Goal: Task Accomplishment & Management: Complete application form

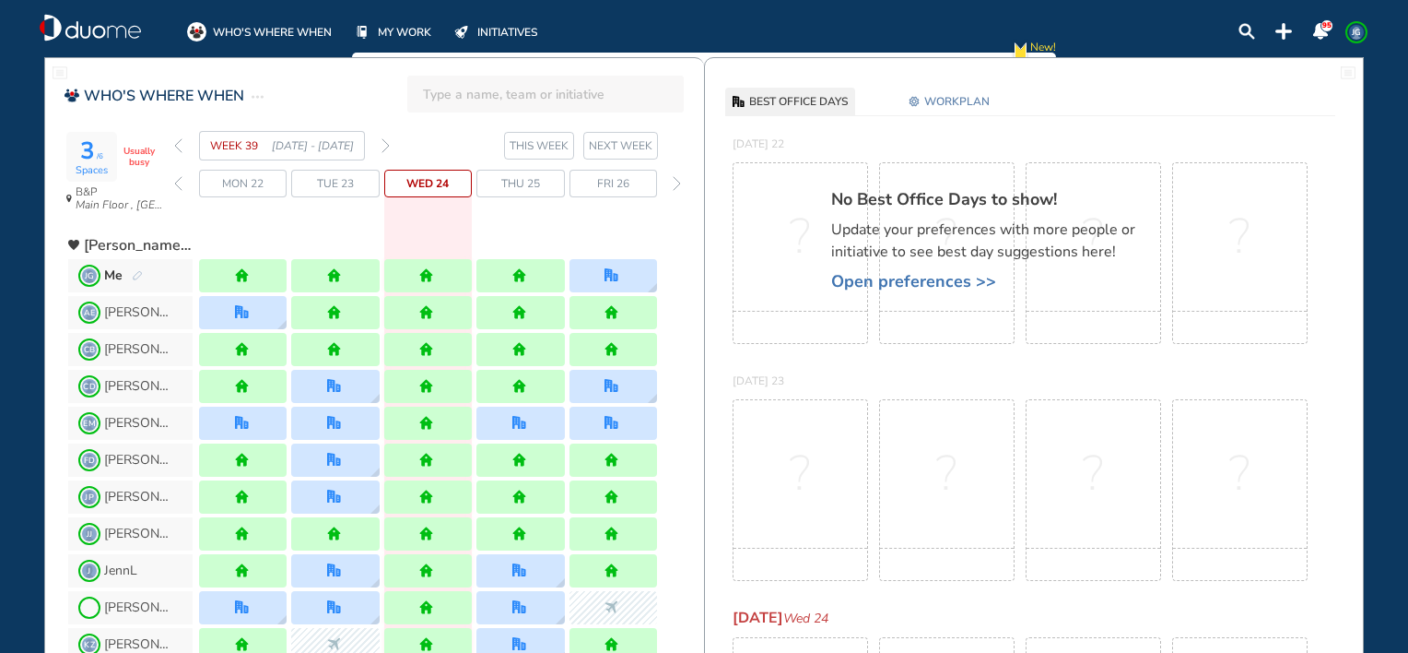
click at [934, 110] on span "WORKPLAN" at bounding box center [956, 101] width 65 height 18
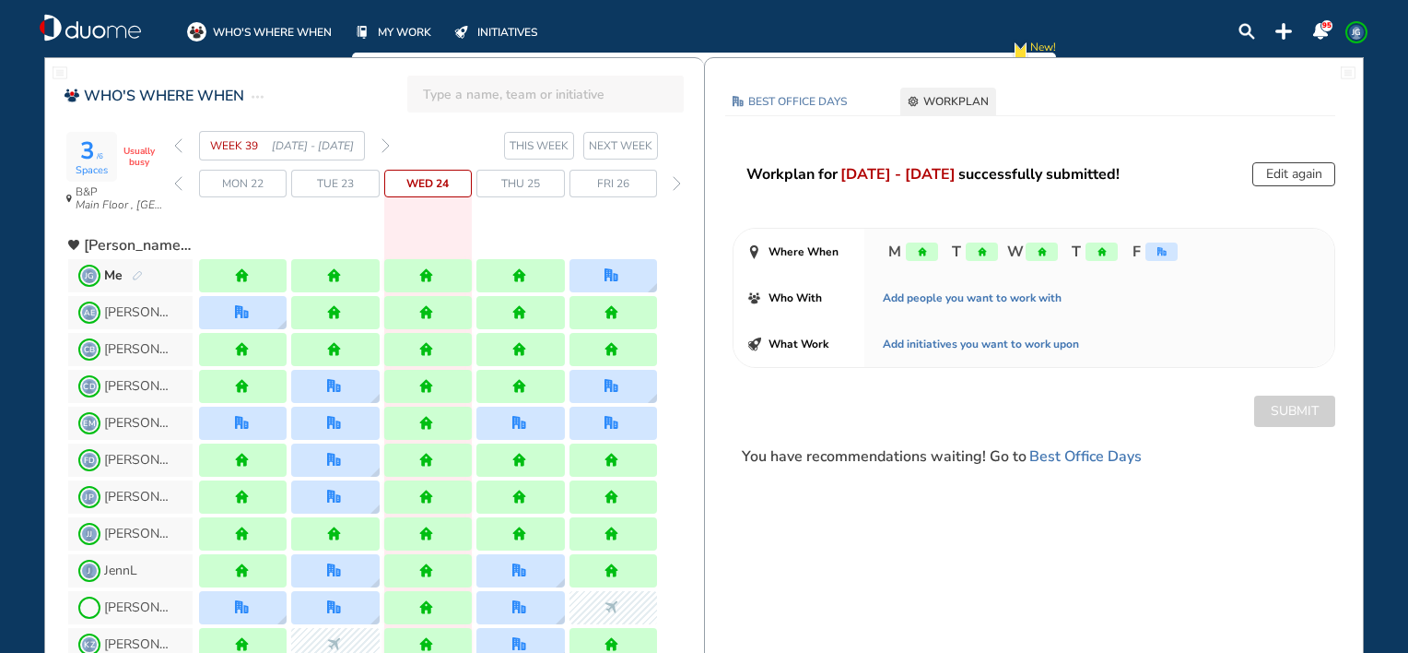
click at [677, 184] on img "forward day" at bounding box center [677, 183] width 8 height 15
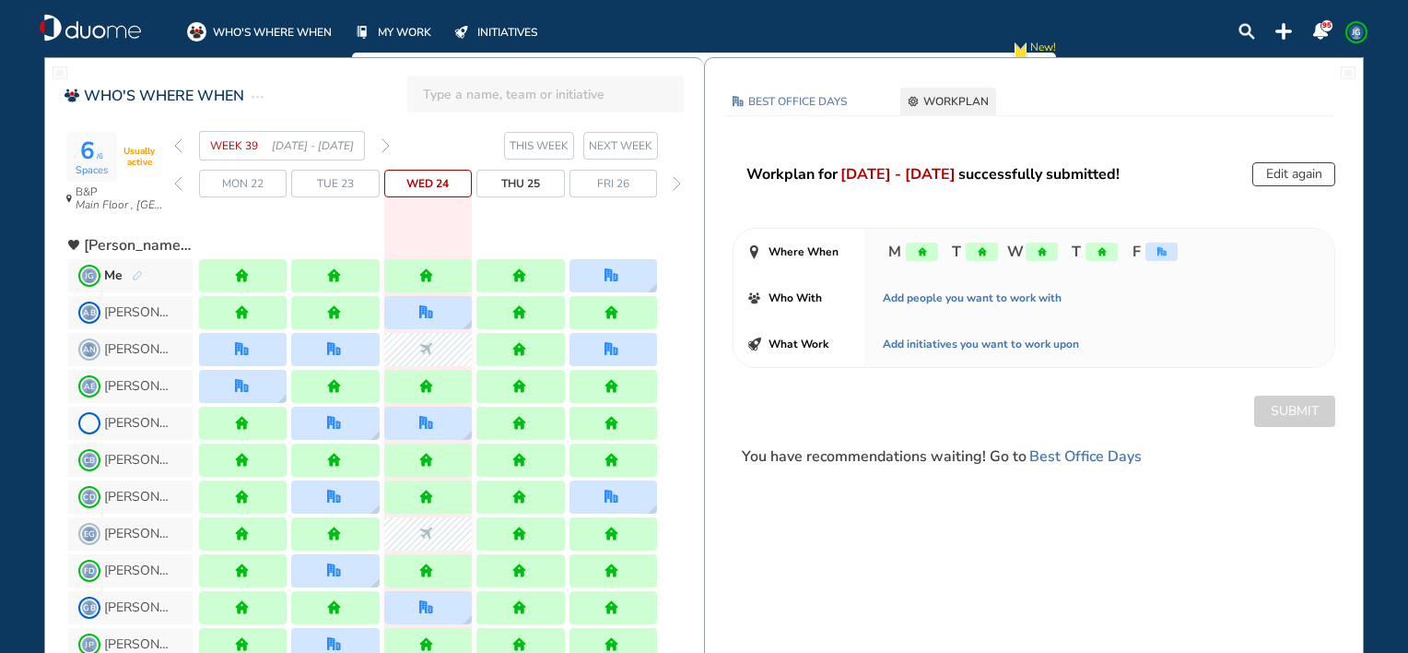
click at [387, 147] on img "forward week" at bounding box center [386, 145] width 8 height 15
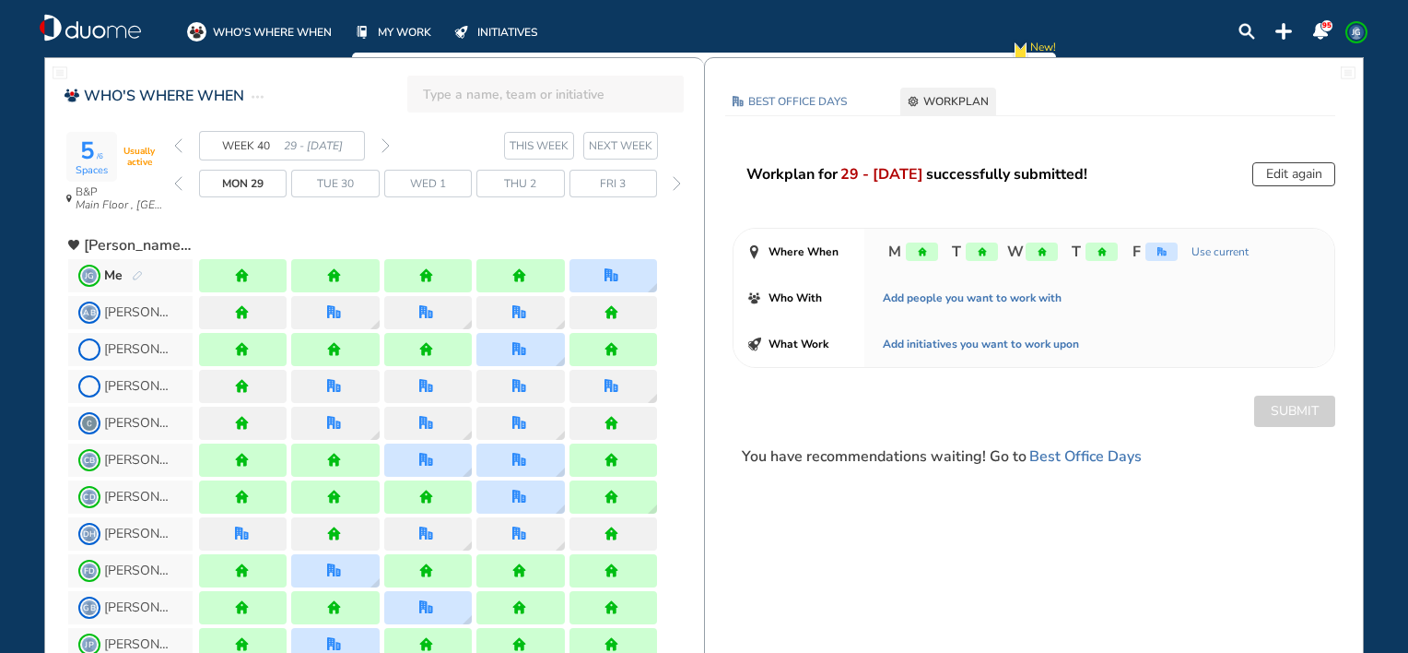
click at [387, 147] on img "forward week" at bounding box center [386, 145] width 8 height 15
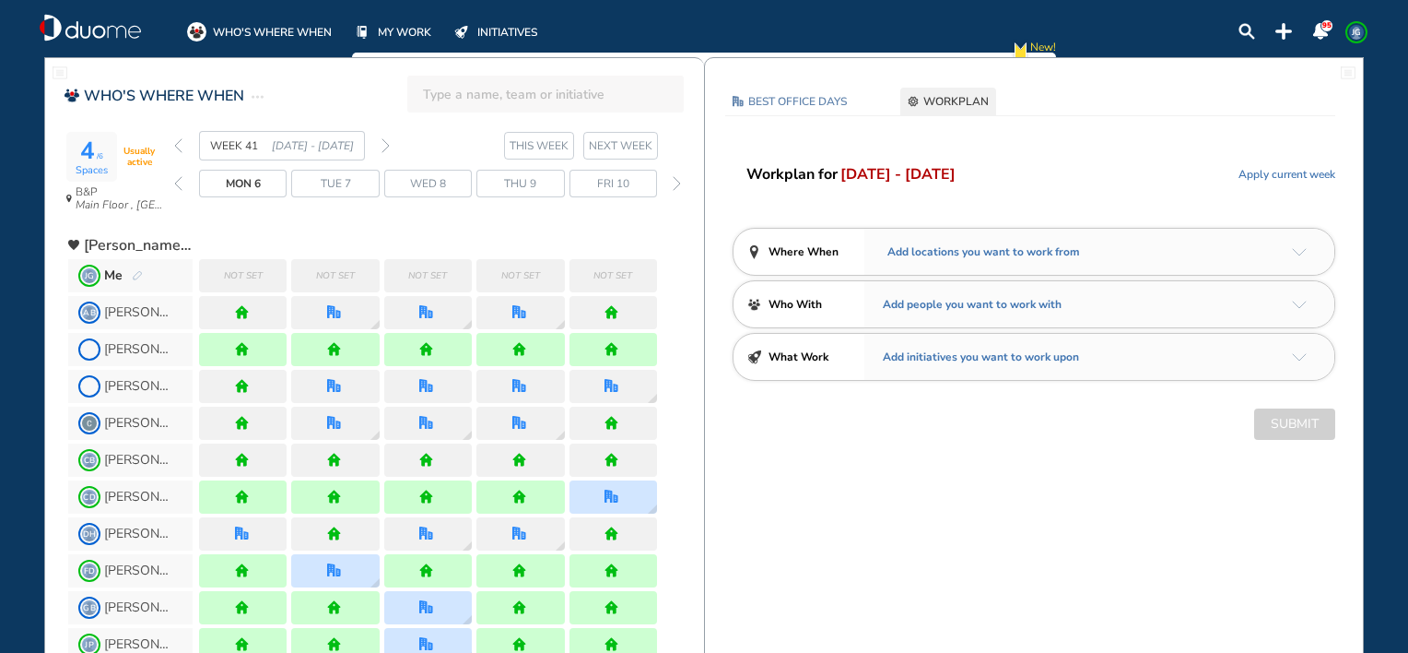
click at [179, 147] on img "back week" at bounding box center [178, 145] width 8 height 15
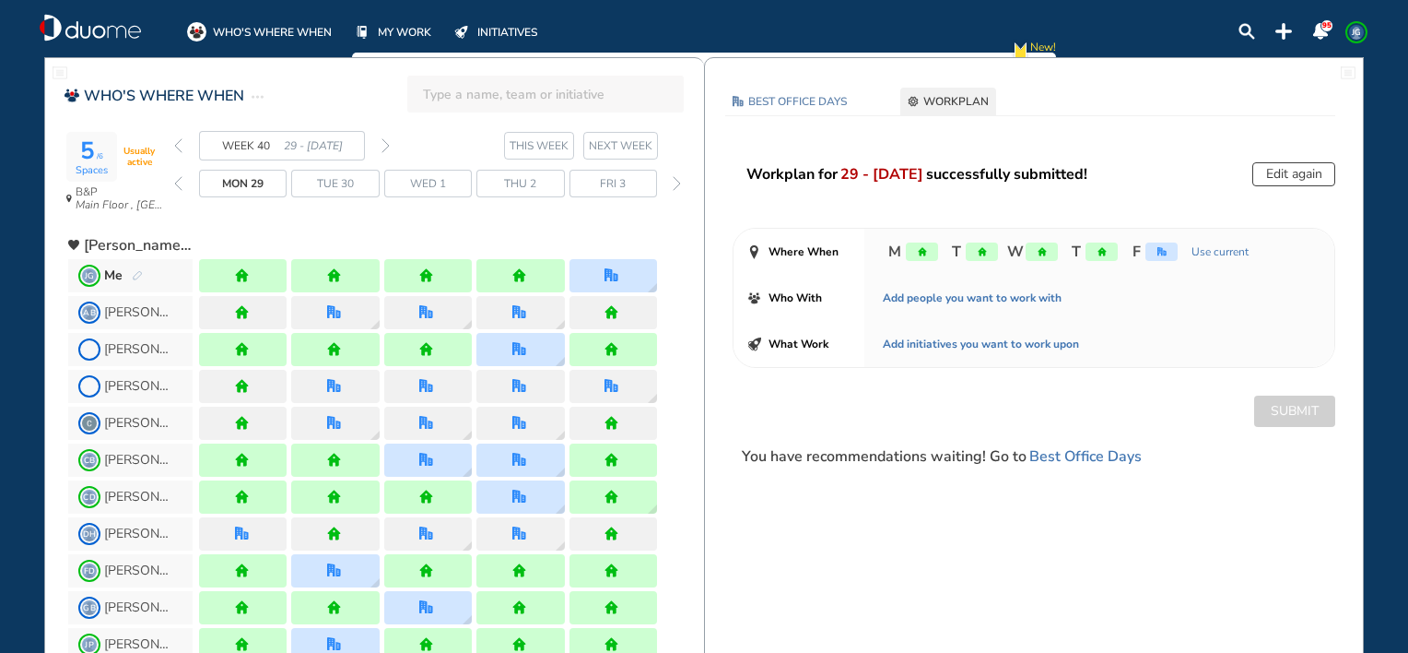
click at [386, 144] on img "forward week" at bounding box center [386, 145] width 8 height 15
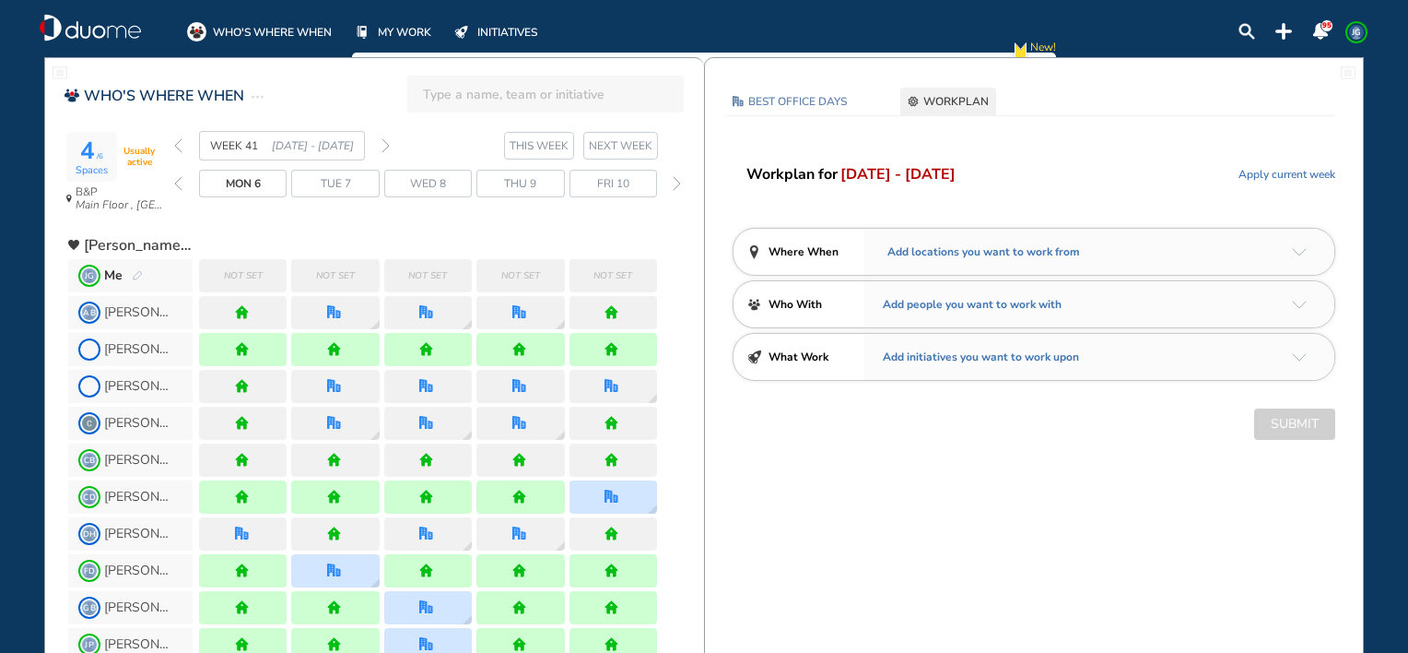
click at [1263, 171] on span "Apply current week" at bounding box center [1287, 174] width 97 height 18
click at [1297, 250] on img "arrow-down-a5b4c4" at bounding box center [1299, 252] width 15 height 8
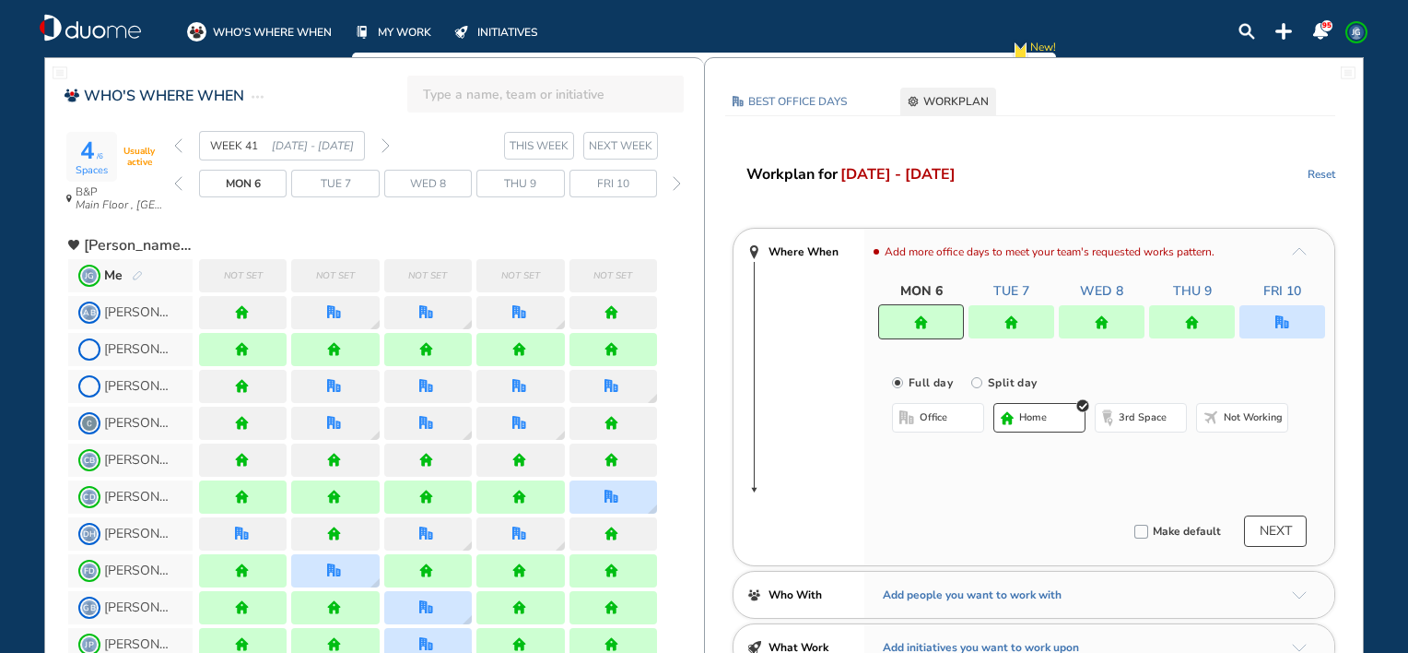
click at [1278, 330] on div at bounding box center [1283, 321] width 86 height 33
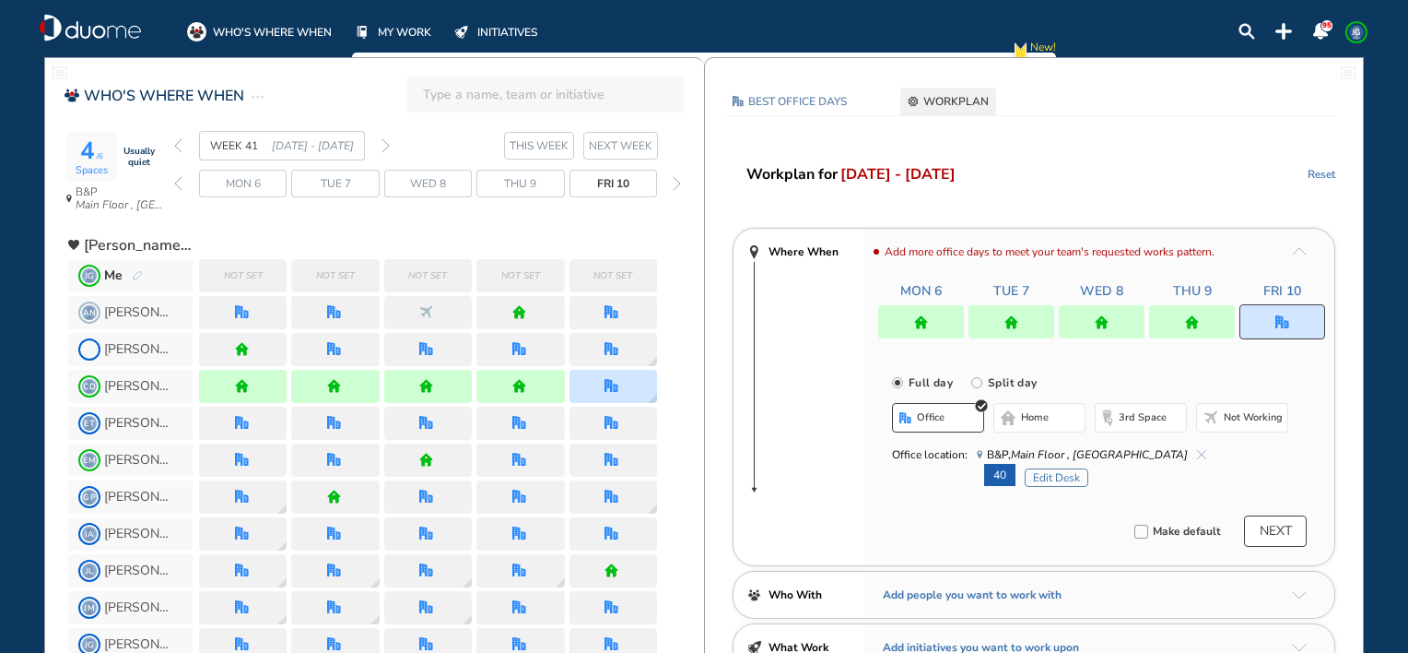
click at [1278, 330] on div at bounding box center [1283, 321] width 86 height 35
click at [1239, 160] on div "BEST OFFICE DAYS WORKPLAN [DATE] B&P Main Floor , Hotel Cubicle Change location…" at bounding box center [1034, 426] width 658 height 676
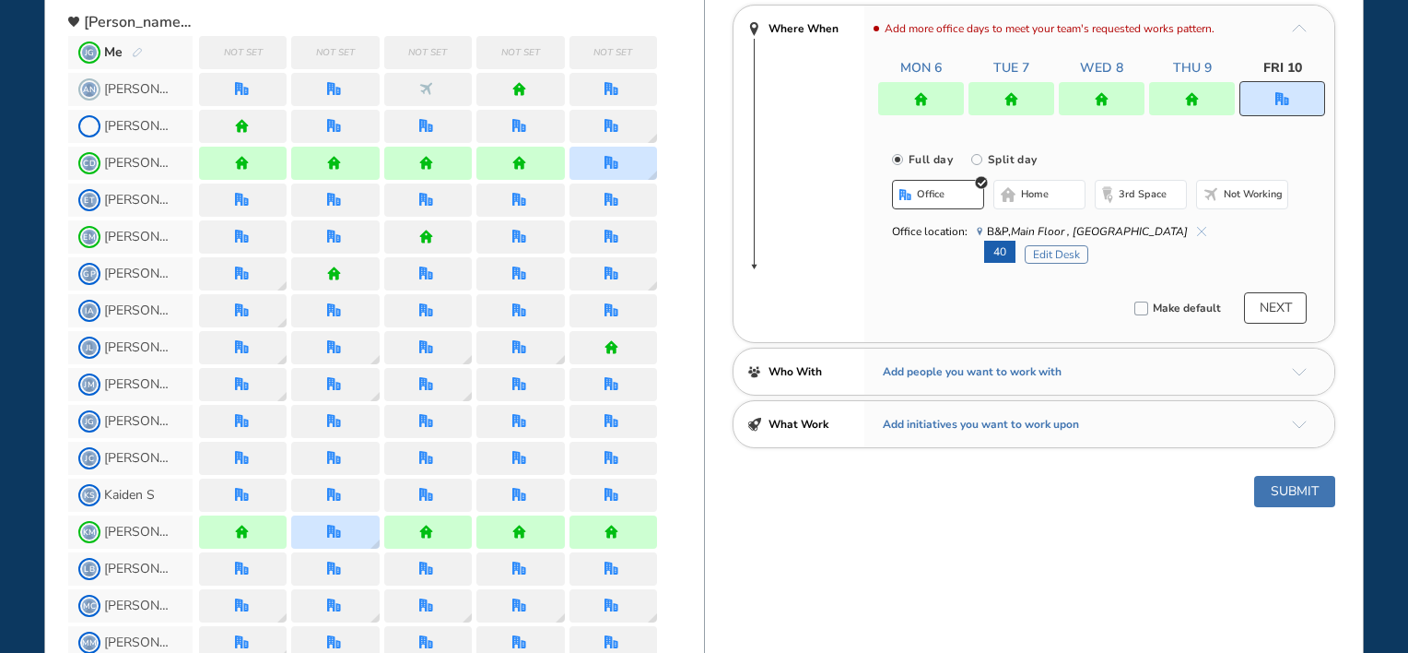
scroll to position [221, 0]
click at [1316, 483] on button "Submit" at bounding box center [1294, 492] width 81 height 31
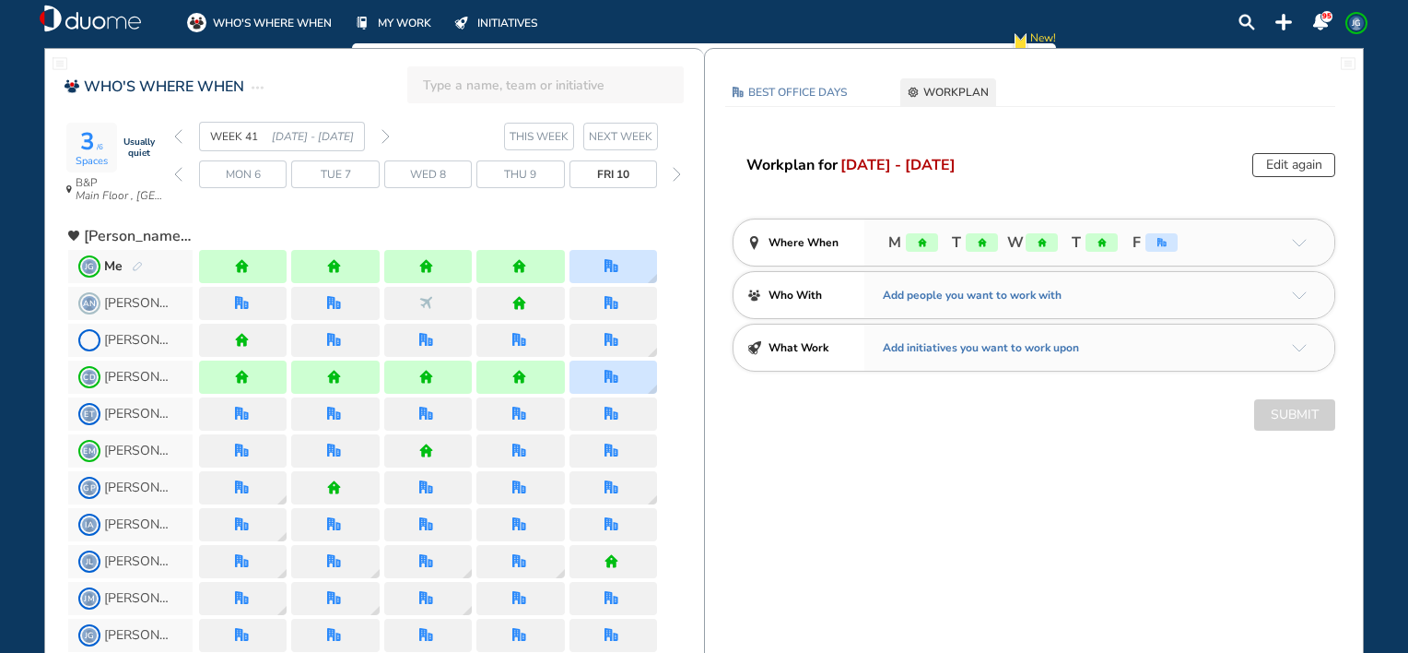
scroll to position [0, 0]
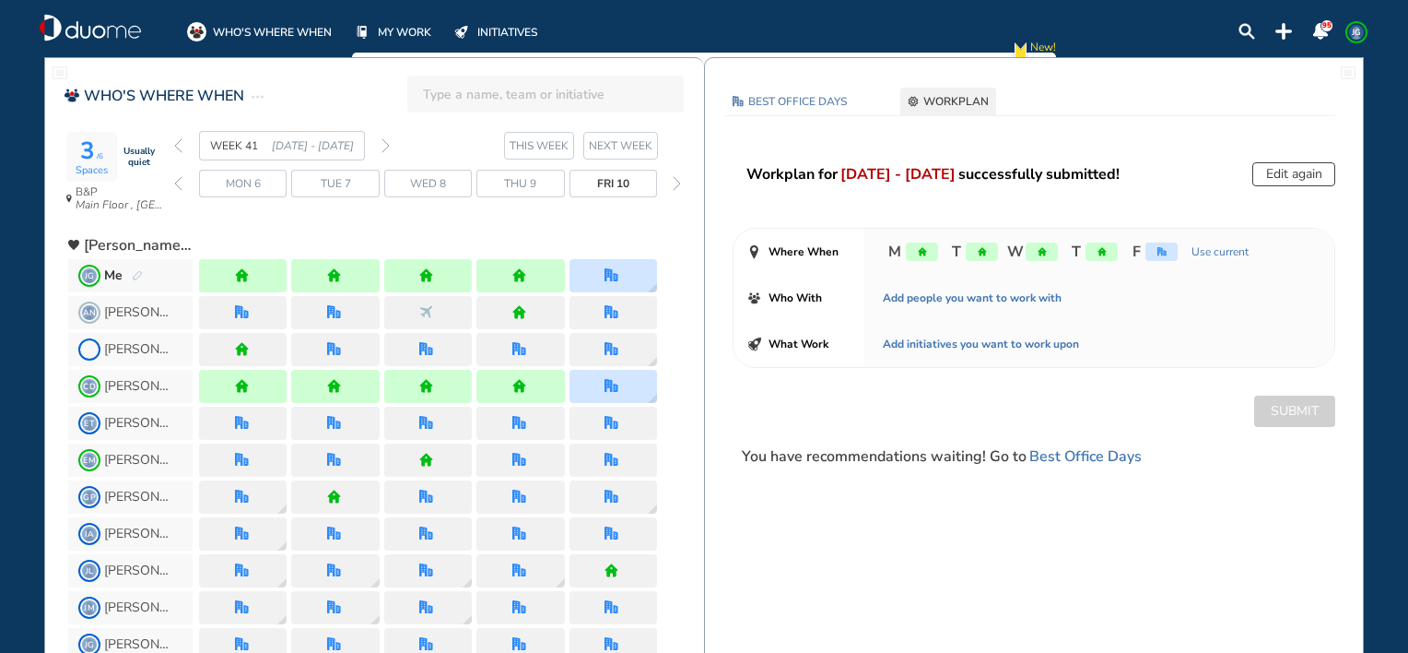
click at [382, 141] on img "forward week" at bounding box center [386, 145] width 8 height 15
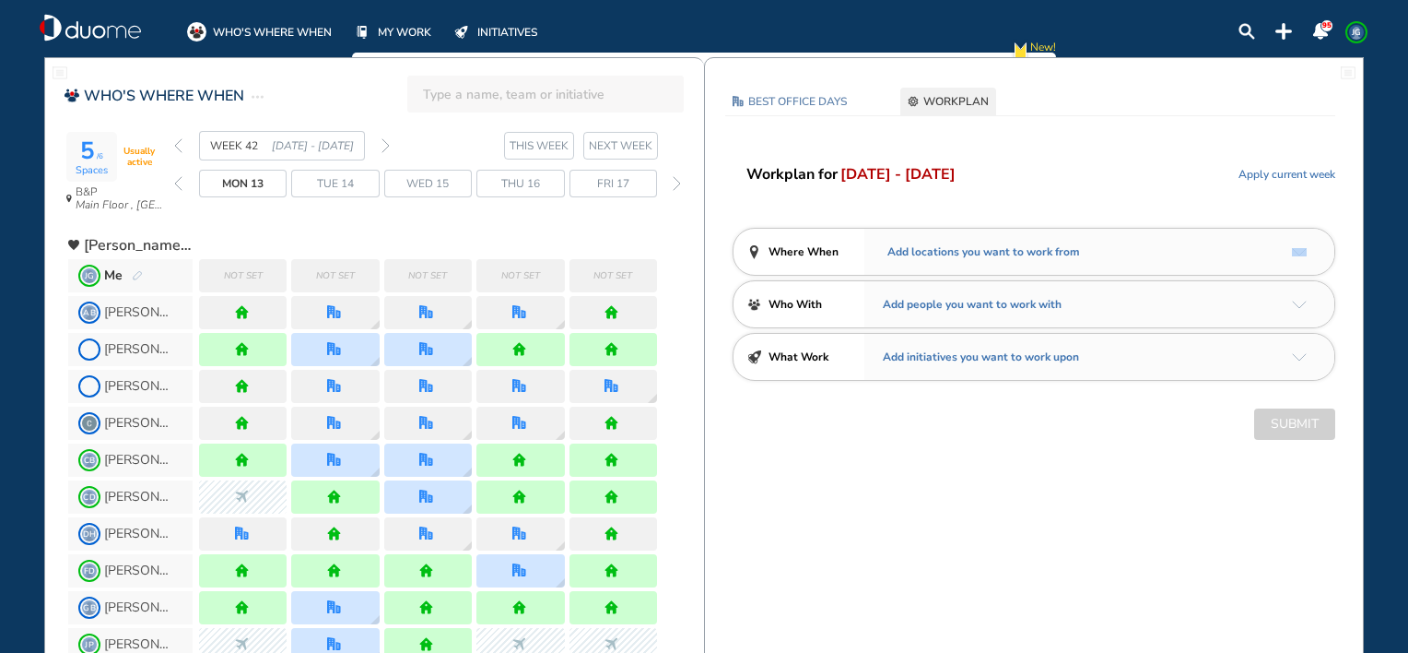
drag, startPoint x: 1304, startPoint y: 245, endPoint x: 1299, endPoint y: 256, distance: 12.4
click at [1299, 256] on div "Add locations you want to work from" at bounding box center [1099, 252] width 470 height 46
click at [1299, 252] on div "Add locations you want to work from" at bounding box center [1099, 252] width 470 height 46
click at [1299, 252] on img "arrow-down-a5b4c4" at bounding box center [1299, 252] width 15 height 8
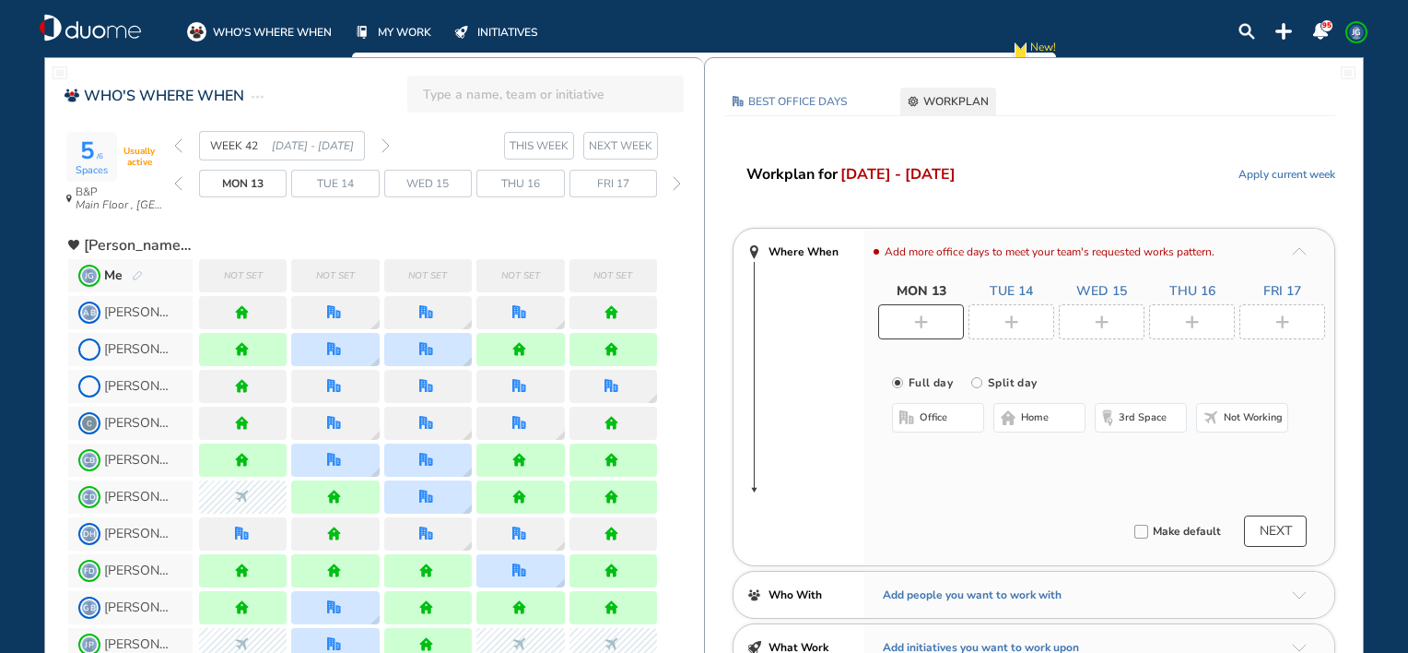
click at [1095, 313] on div at bounding box center [1102, 321] width 86 height 35
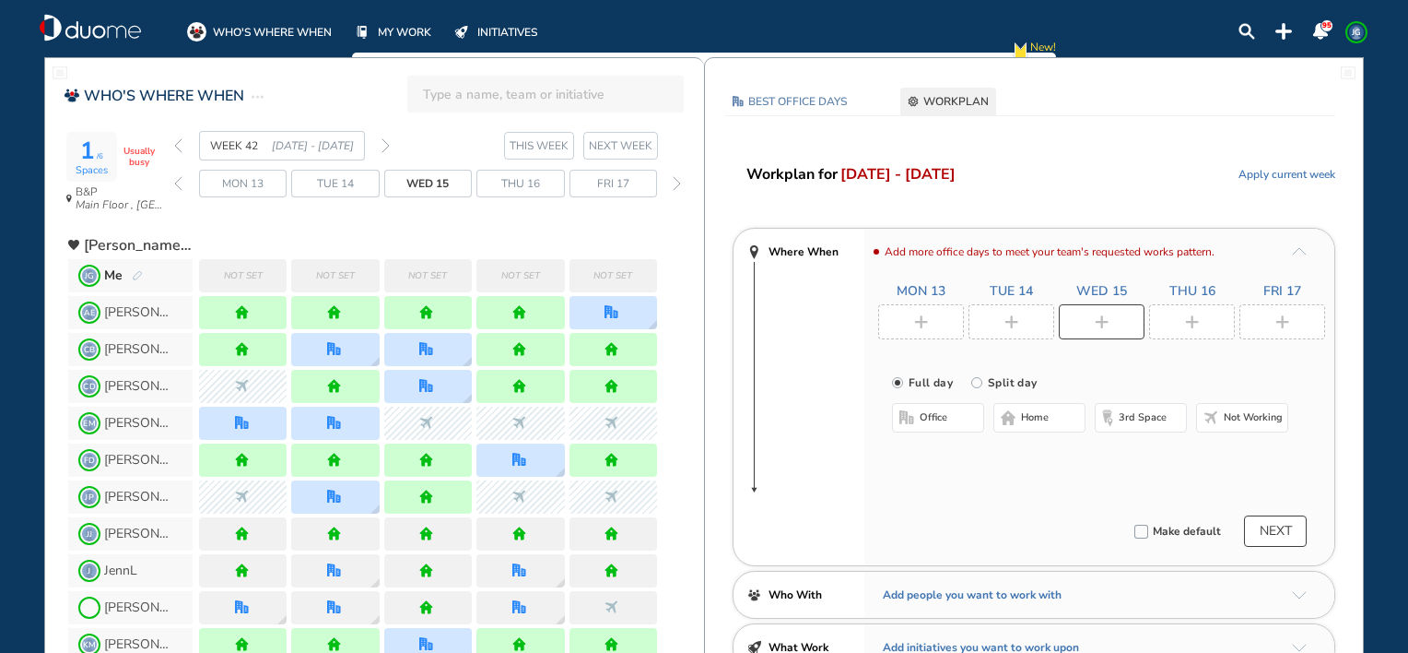
click at [957, 417] on button "office" at bounding box center [938, 417] width 92 height 29
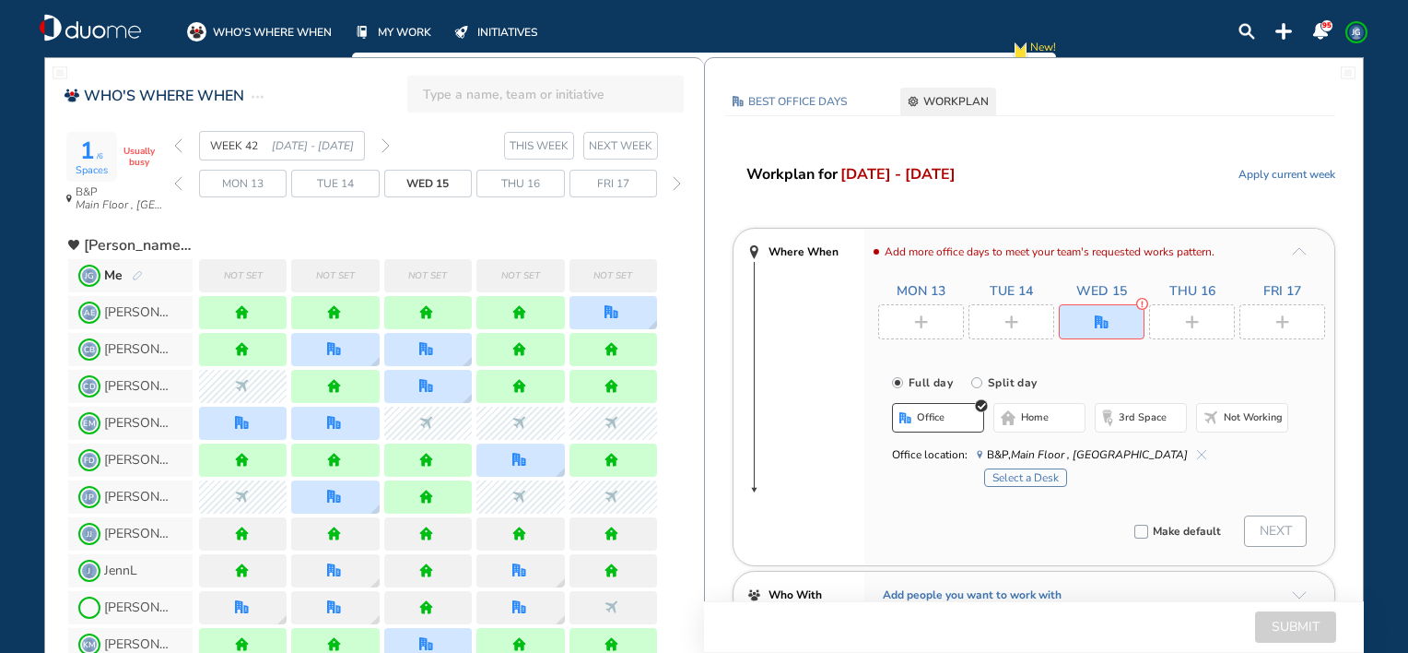
click at [1040, 482] on button "Select a Desk" at bounding box center [1025, 477] width 83 height 18
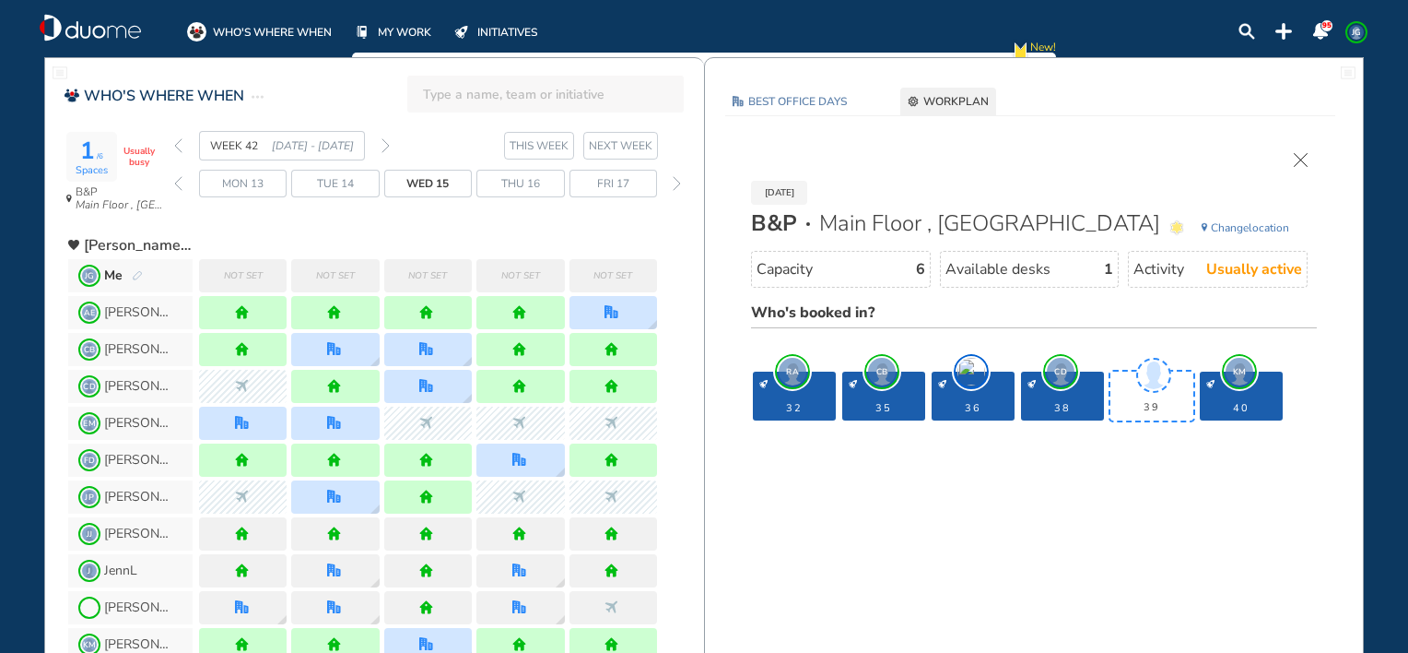
click at [1135, 401] on span "Book Desk" at bounding box center [1152, 406] width 46 height 11
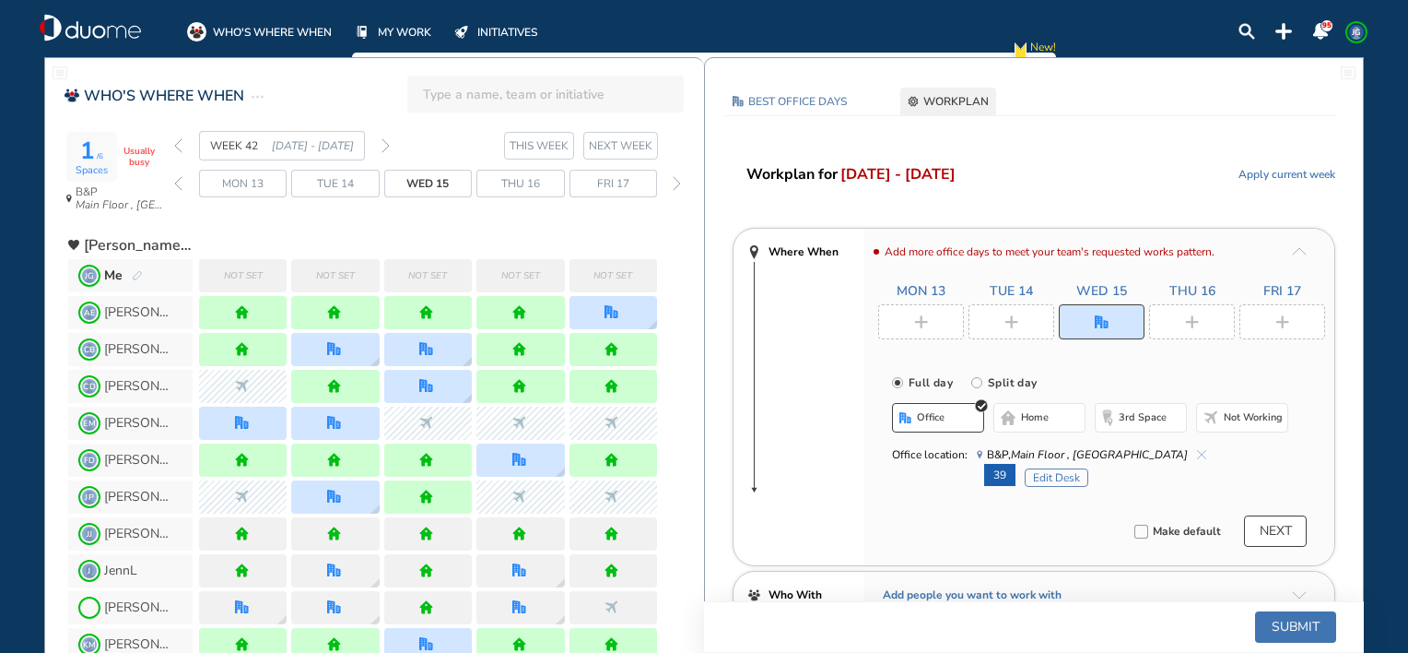
click at [954, 323] on div at bounding box center [921, 321] width 86 height 35
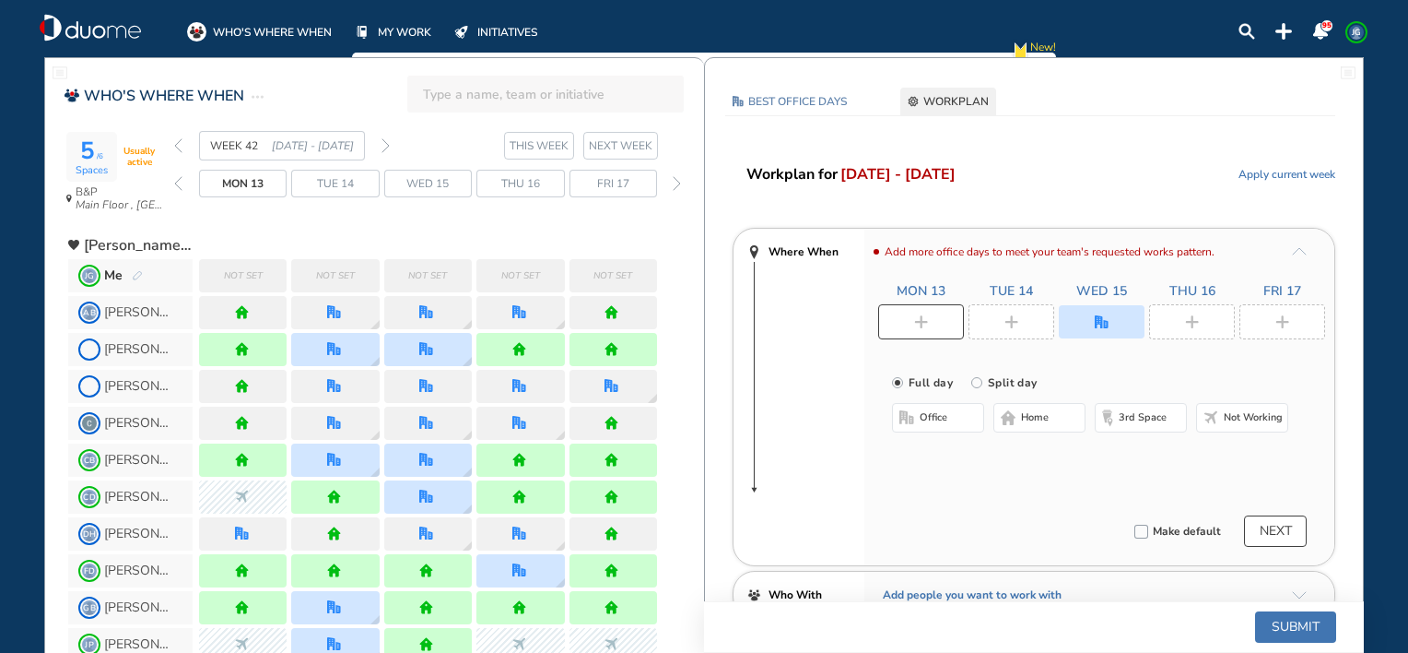
click at [1040, 418] on span "home" at bounding box center [1035, 417] width 28 height 15
click at [1017, 335] on div at bounding box center [1012, 321] width 86 height 35
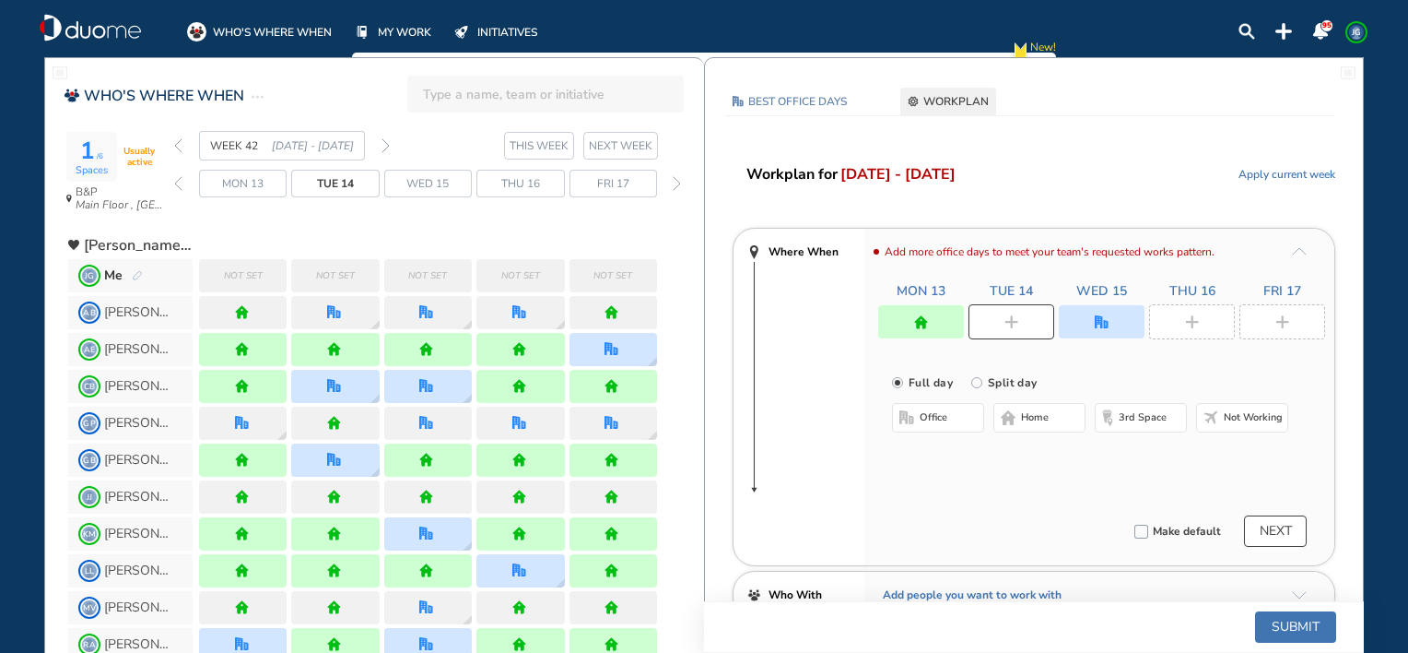
click at [1029, 423] on span "home" at bounding box center [1035, 417] width 28 height 15
click at [1176, 328] on div at bounding box center [1192, 321] width 86 height 35
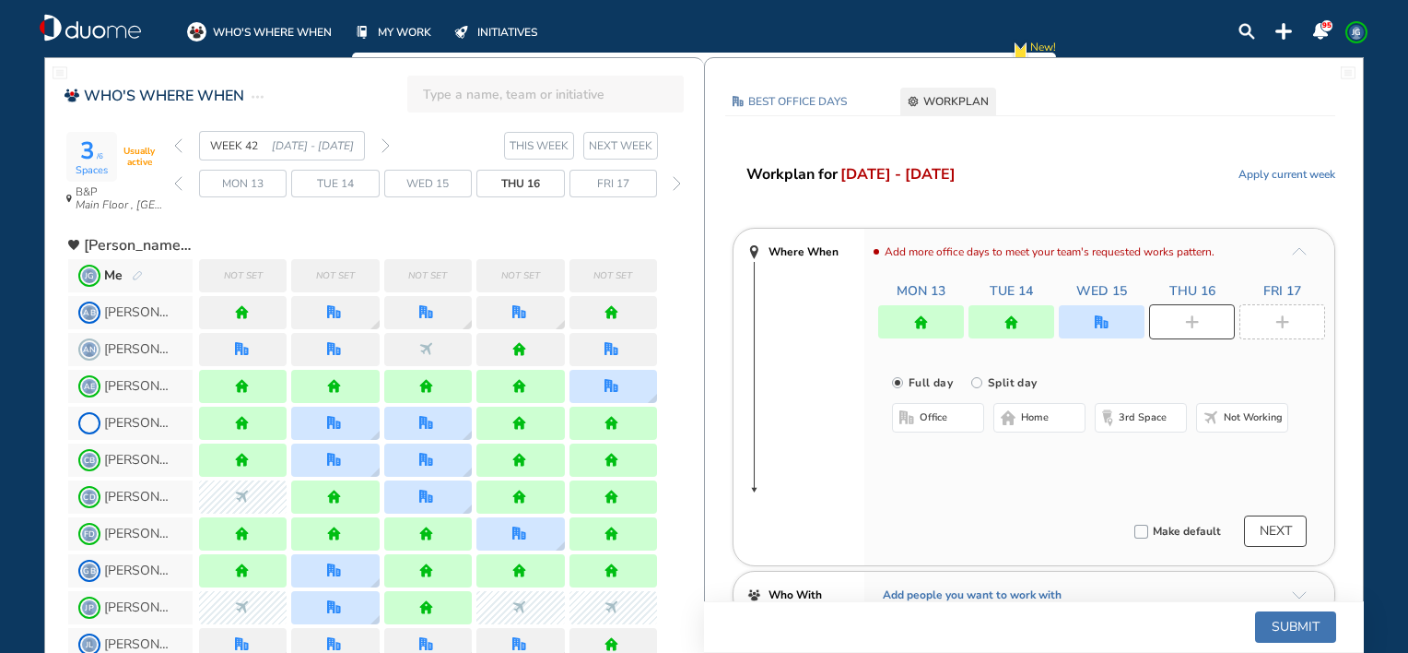
click at [1061, 431] on button "home" at bounding box center [1039, 417] width 92 height 29
click at [1272, 326] on div at bounding box center [1283, 321] width 86 height 35
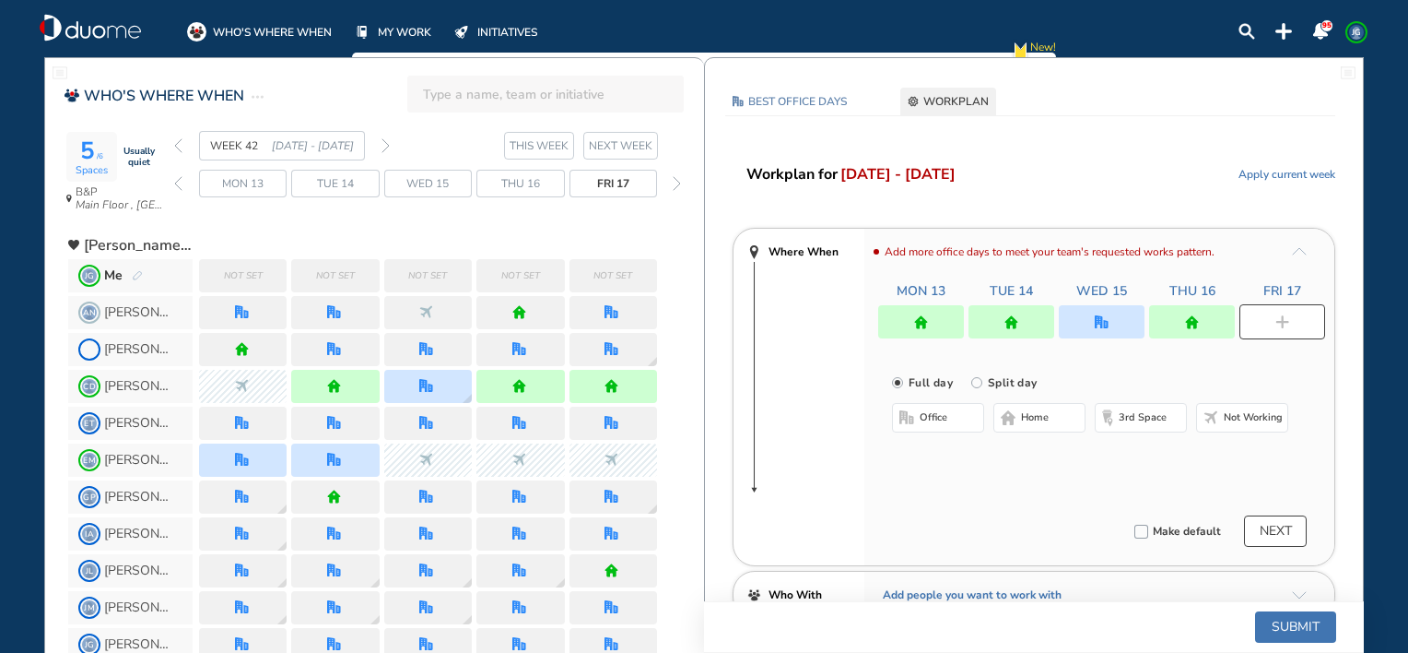
click at [1035, 418] on span "home" at bounding box center [1035, 417] width 28 height 15
click at [1282, 619] on button "Submit" at bounding box center [1295, 626] width 81 height 31
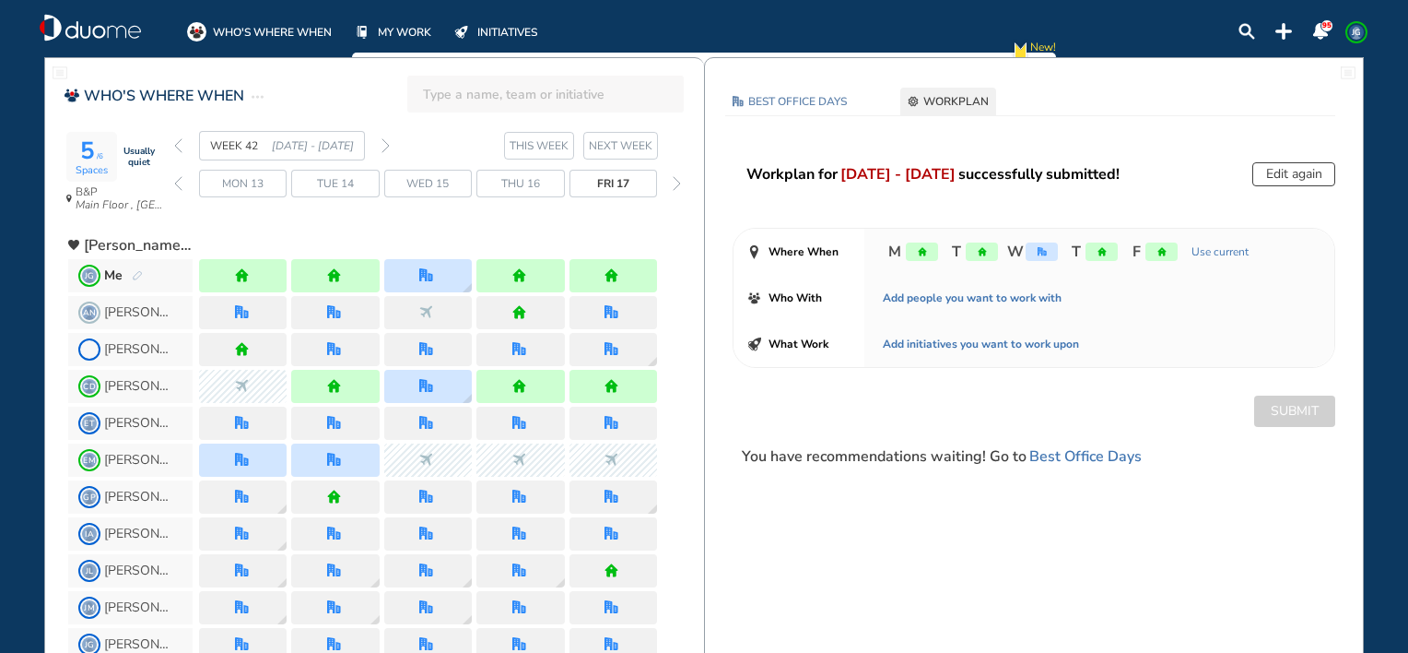
click at [385, 144] on img "forward week" at bounding box center [386, 145] width 8 height 15
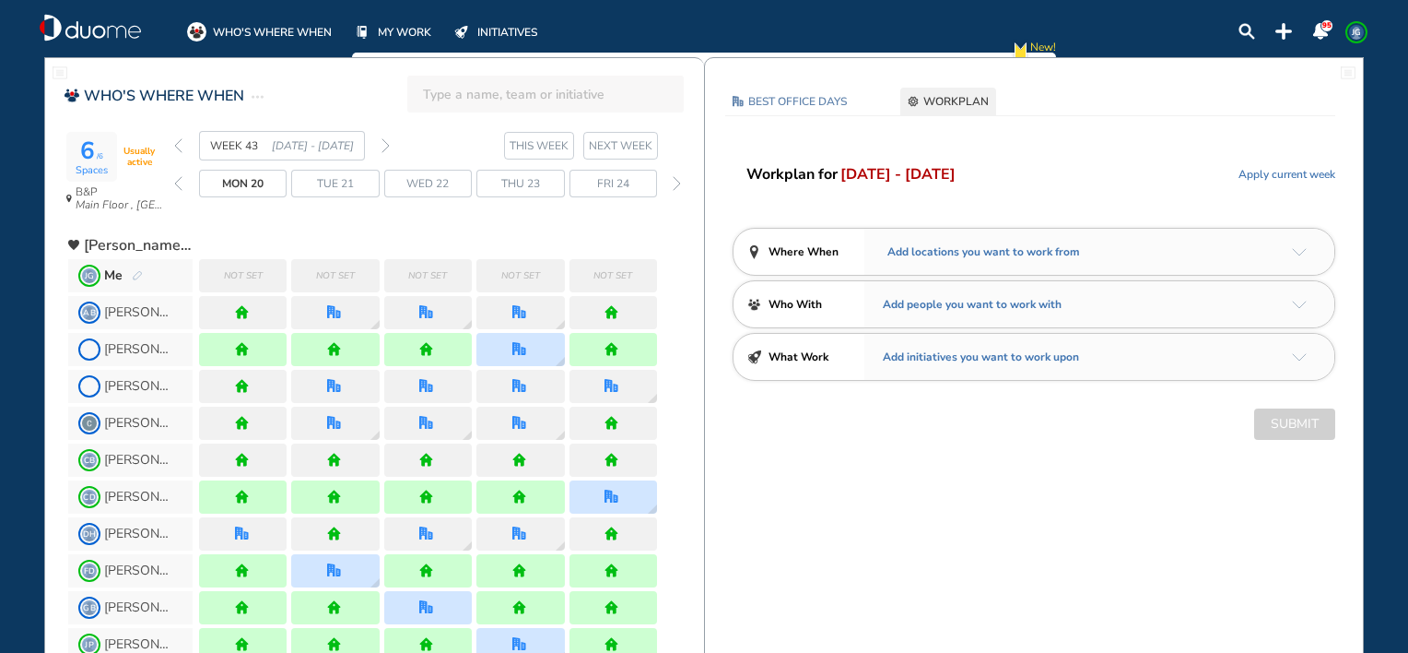
click at [1298, 252] on img "arrow-down-a5b4c4" at bounding box center [1299, 252] width 15 height 8
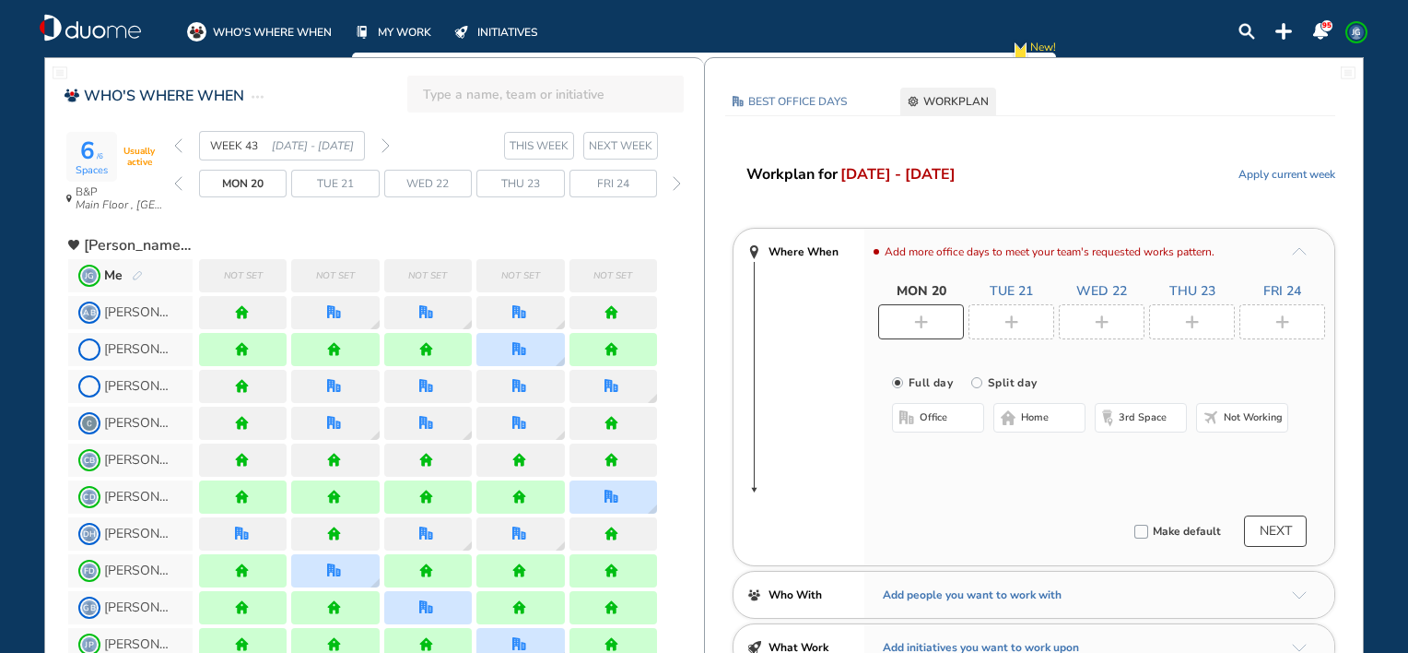
click at [1051, 417] on button "home" at bounding box center [1039, 417] width 92 height 29
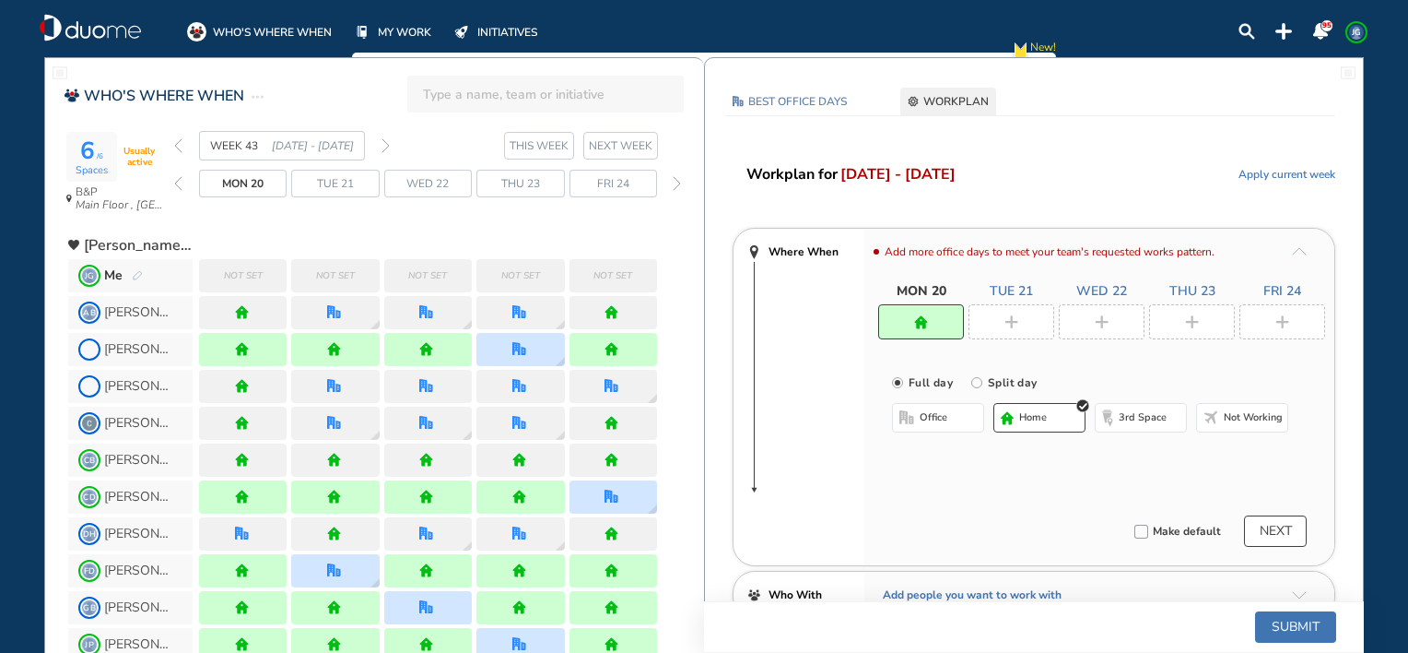
click at [1010, 302] on div "Mon 20 Tue 21 Wed 22 Thu 23 Fri 24" at bounding box center [1101, 310] width 447 height 56
click at [1010, 312] on div at bounding box center [1012, 321] width 86 height 35
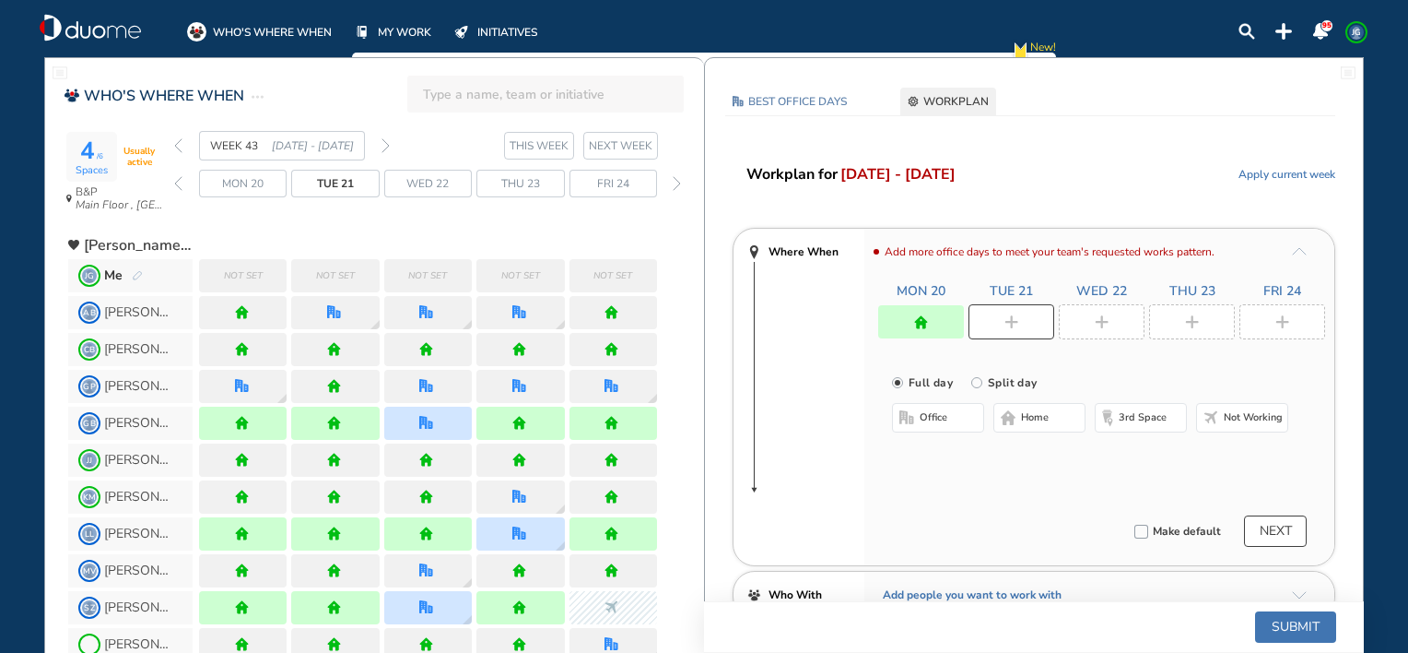
click at [1024, 408] on button "home" at bounding box center [1039, 417] width 92 height 29
click at [1099, 321] on img "plus-rounded-bdbdbd" at bounding box center [1102, 322] width 14 height 14
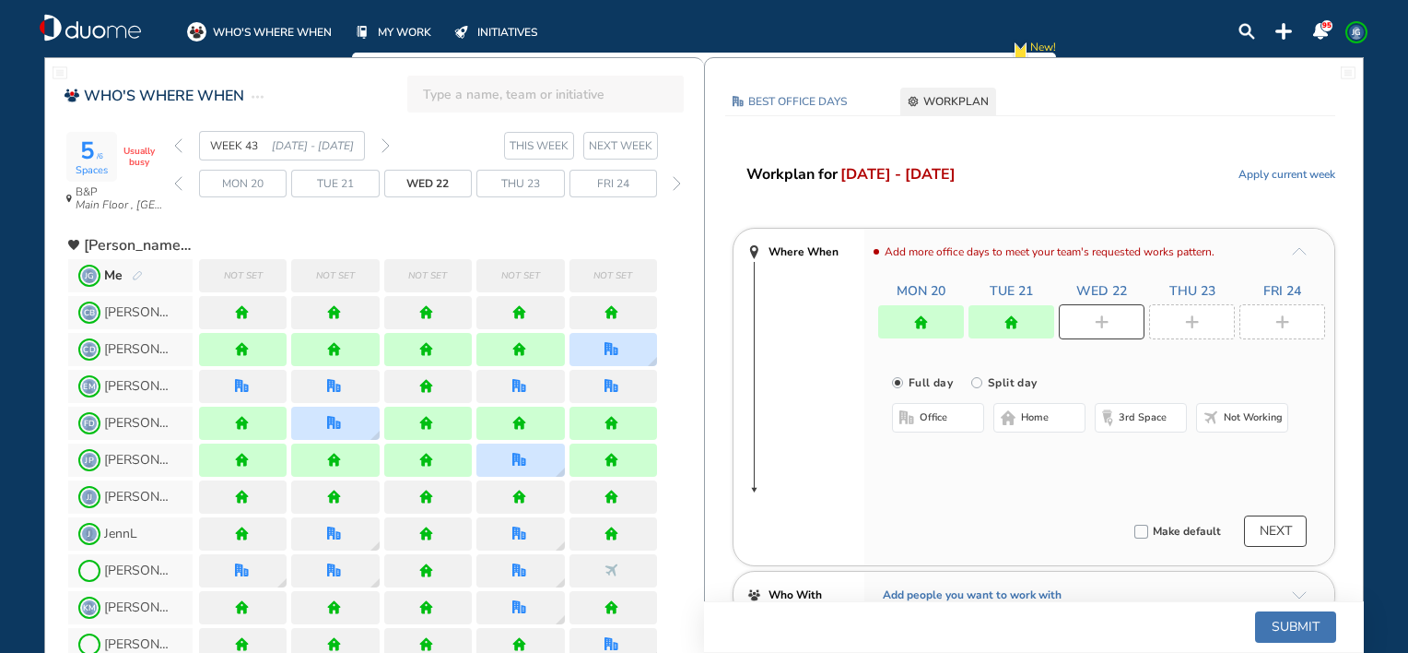
click at [1068, 417] on button "home" at bounding box center [1039, 417] width 92 height 29
click at [1188, 333] on div at bounding box center [1192, 321] width 86 height 35
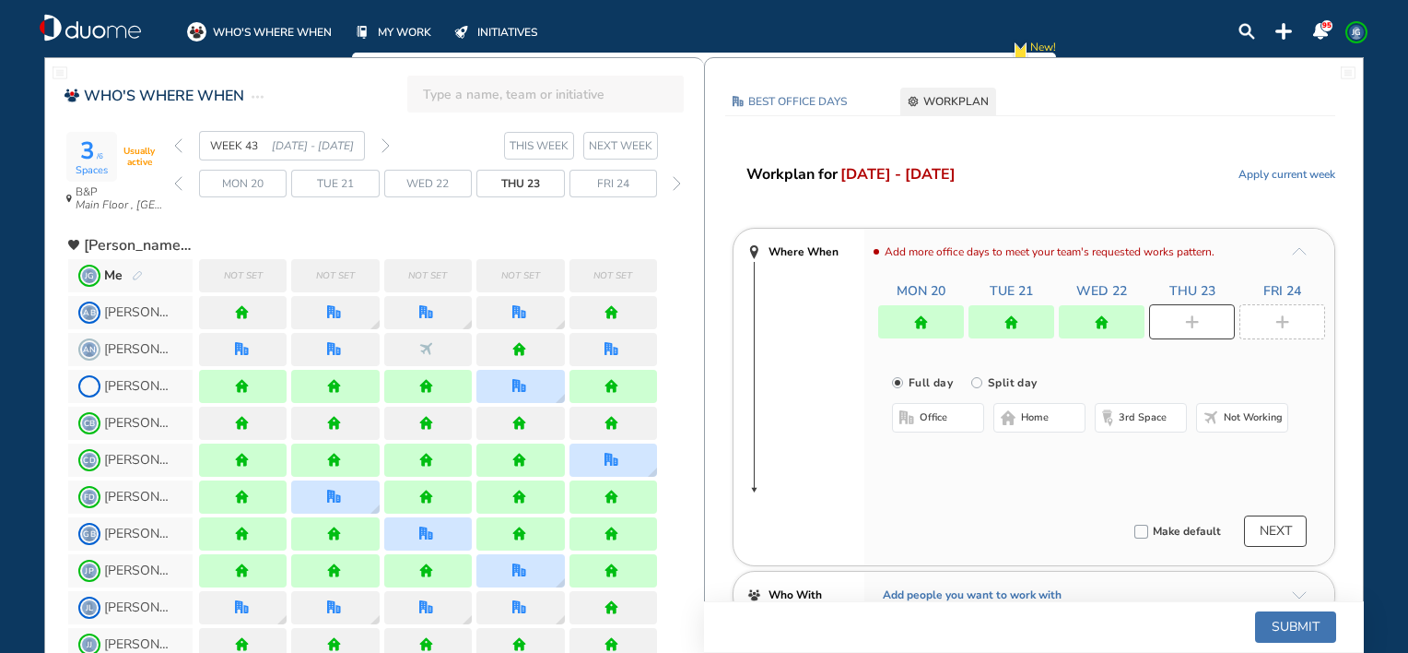
click at [1029, 415] on span "home" at bounding box center [1035, 417] width 28 height 15
click at [1271, 324] on div at bounding box center [1283, 321] width 86 height 35
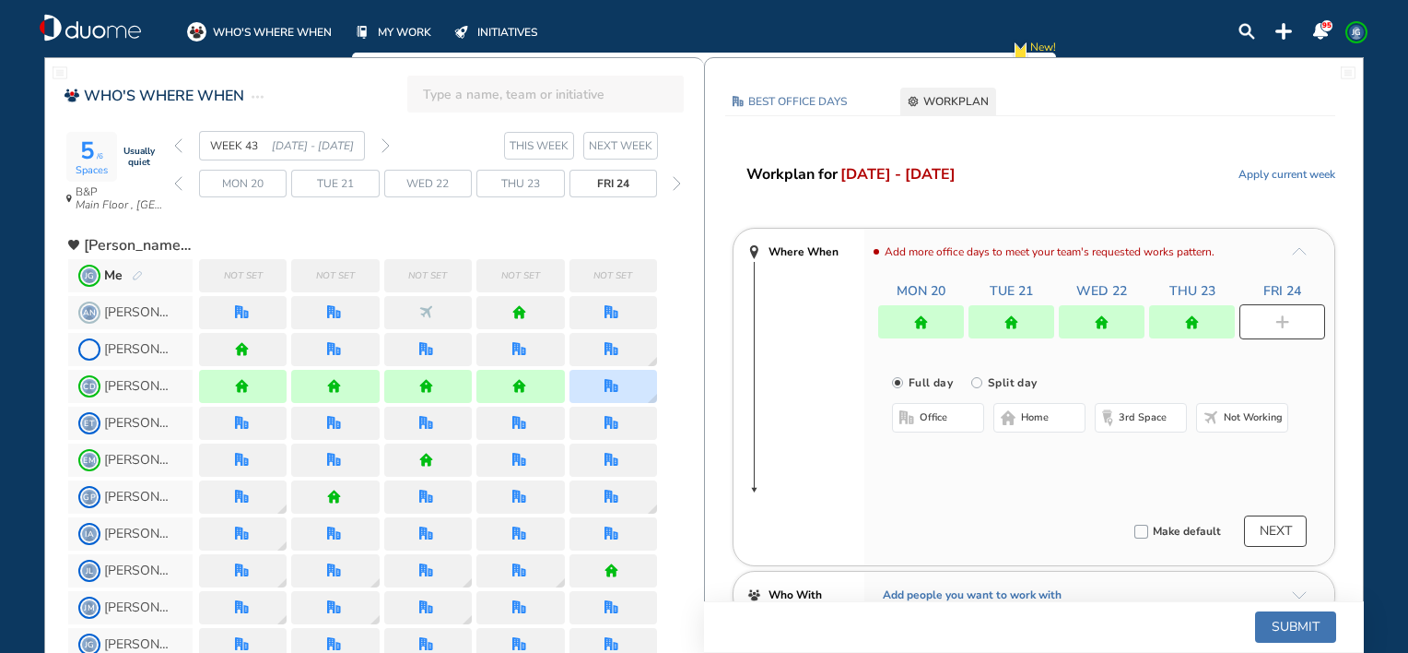
click at [969, 416] on button "office" at bounding box center [938, 417] width 92 height 29
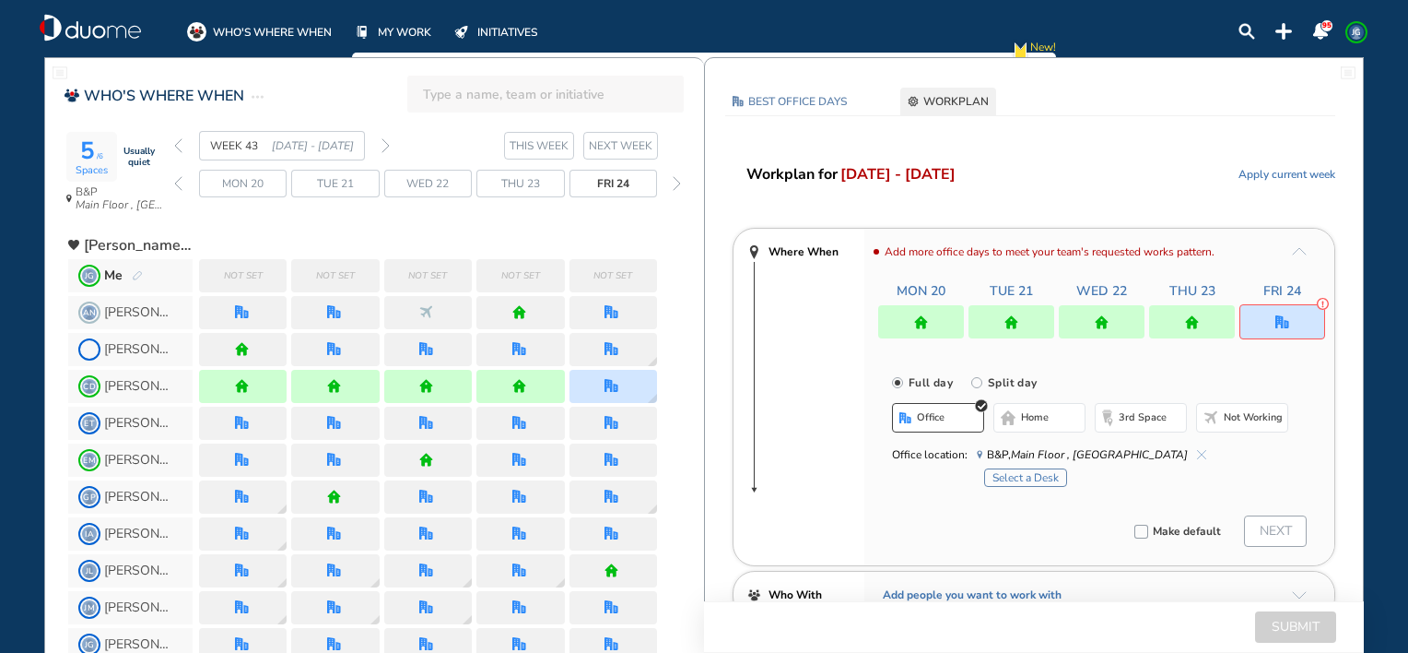
click at [1032, 475] on button "Select a Desk" at bounding box center [1025, 477] width 83 height 18
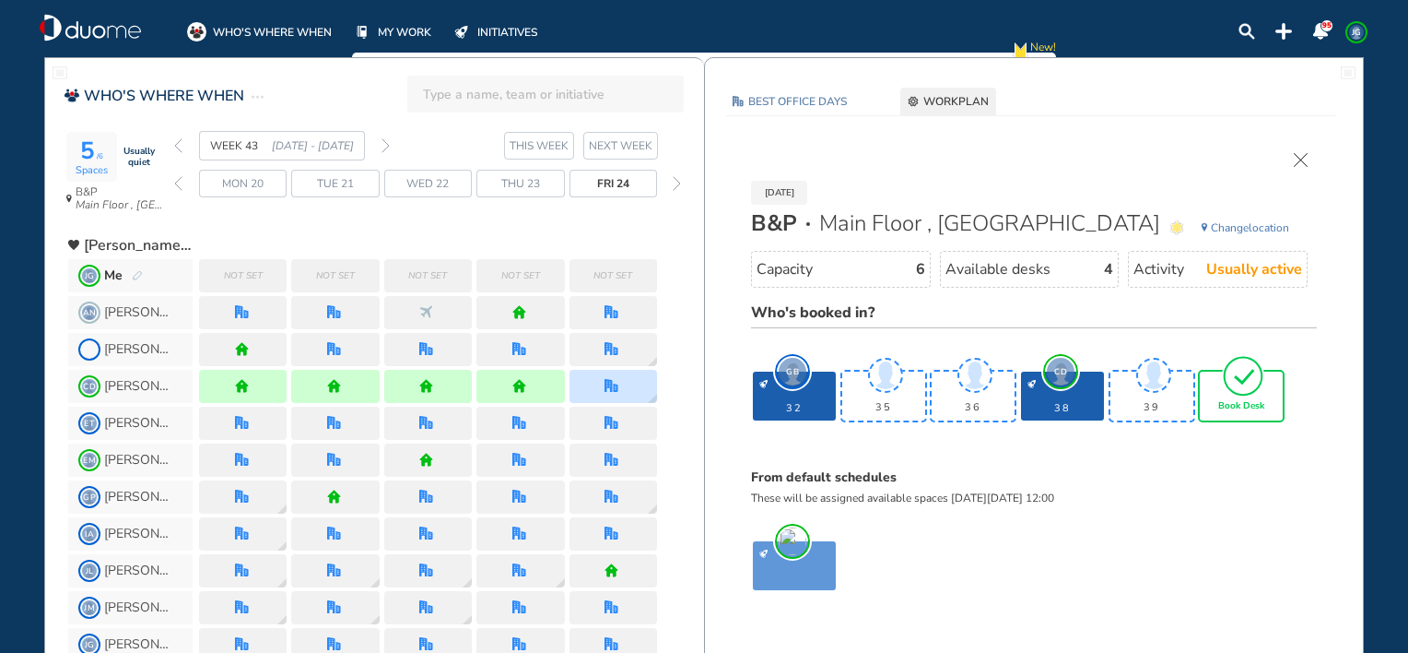
click at [1231, 409] on span "Book Desk" at bounding box center [1241, 406] width 46 height 11
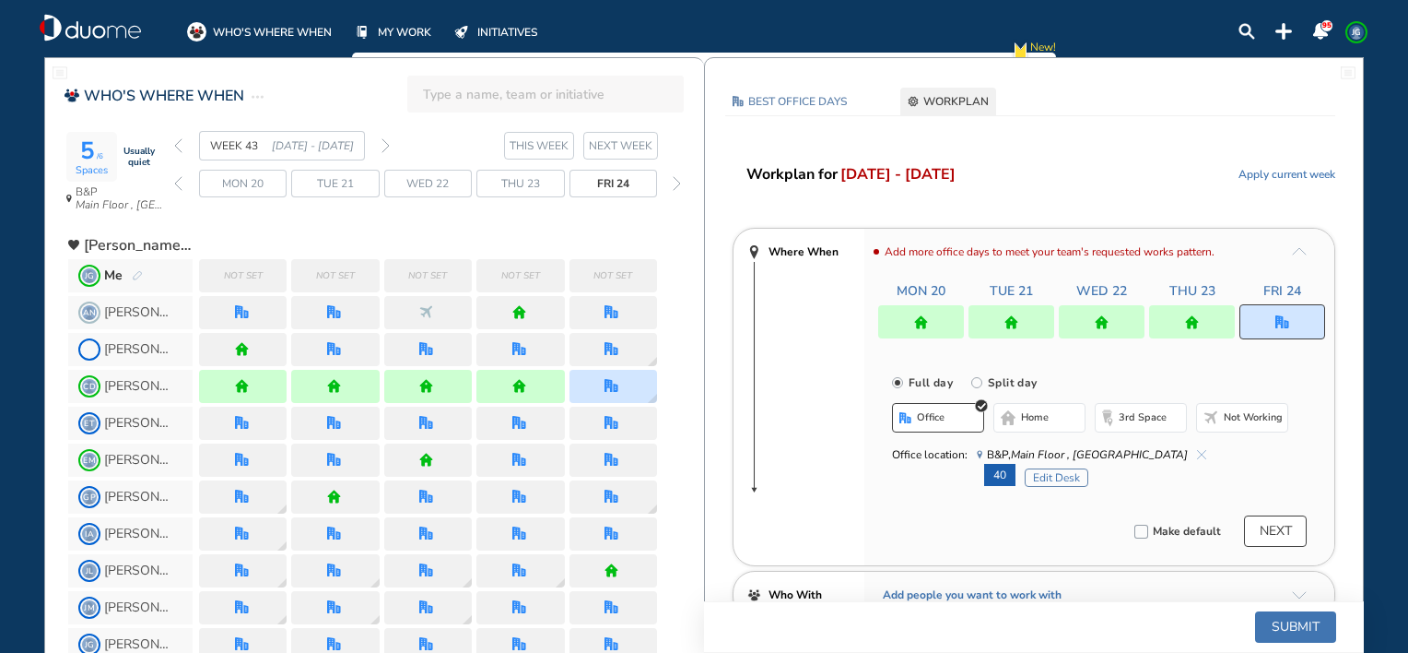
click at [1285, 614] on button "Submit" at bounding box center [1295, 626] width 81 height 31
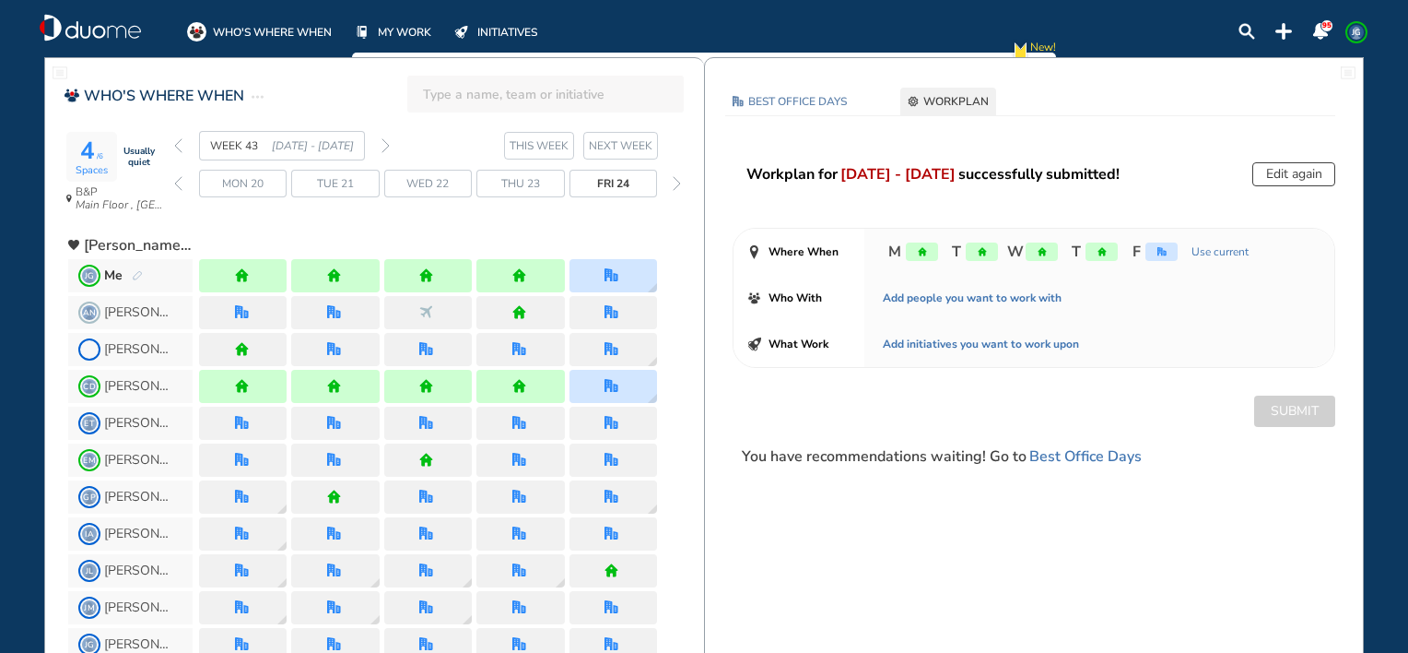
click at [382, 144] on img "forward week" at bounding box center [386, 145] width 8 height 15
